Goal: Navigation & Orientation: Find specific page/section

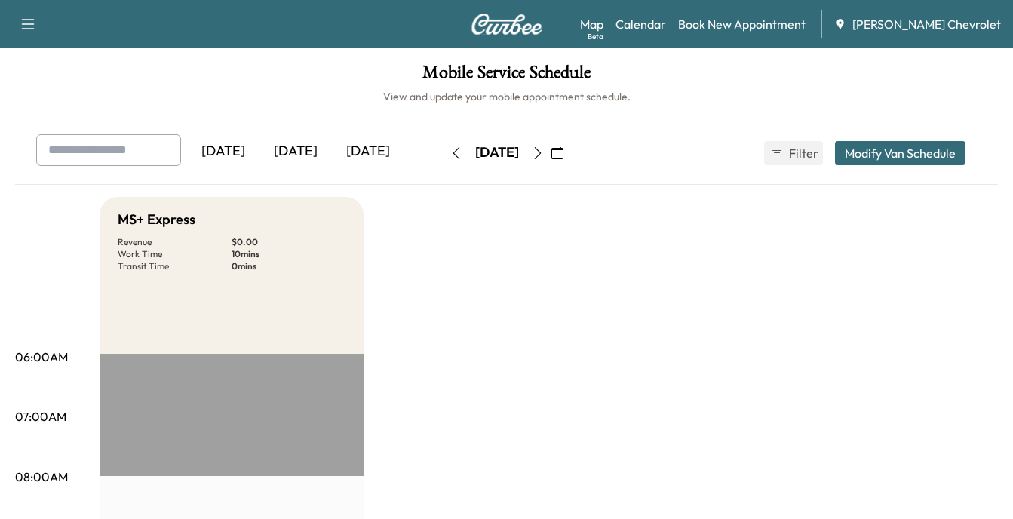
click at [371, 155] on div "[DATE]" at bounding box center [368, 151] width 72 height 35
click at [231, 149] on div "[DATE]" at bounding box center [223, 151] width 72 height 35
click at [604, 23] on link "Map Beta" at bounding box center [591, 24] width 23 height 18
